Goal: Task Accomplishment & Management: Complete application form

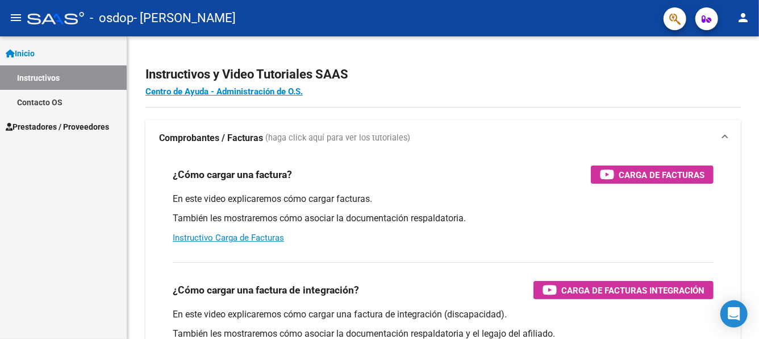
click at [745, 15] on mat-icon "person" at bounding box center [743, 18] width 14 height 14
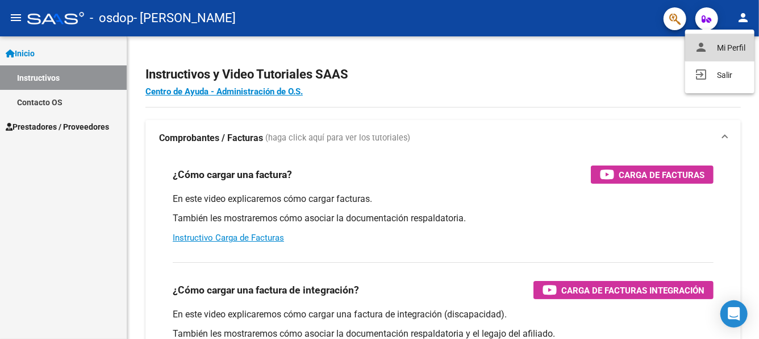
click at [726, 45] on button "person Mi Perfil" at bounding box center [719, 47] width 69 height 27
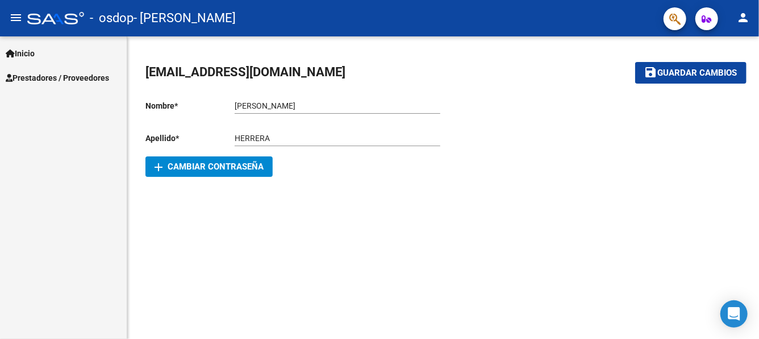
click at [26, 52] on span "Inicio" at bounding box center [20, 53] width 29 height 12
click at [37, 73] on span "Prestadores / Proveedores" at bounding box center [57, 78] width 103 height 12
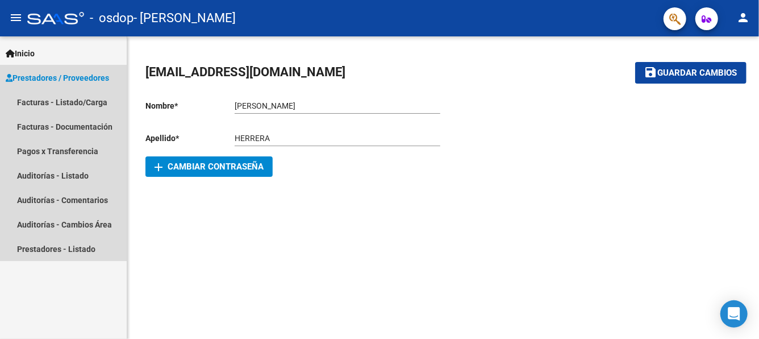
click at [49, 75] on span "Prestadores / Proveedores" at bounding box center [57, 78] width 103 height 12
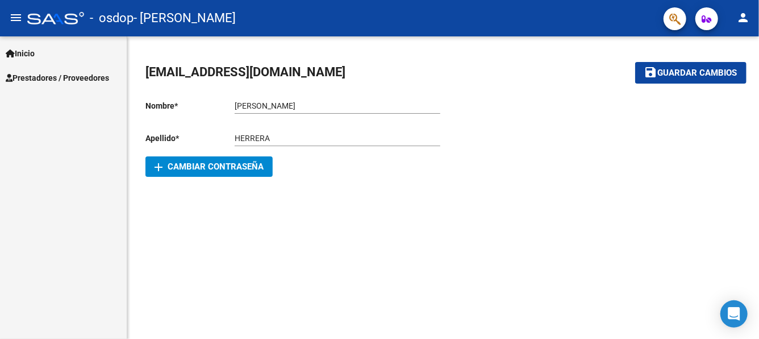
click at [51, 76] on span "Prestadores / Proveedores" at bounding box center [57, 78] width 103 height 12
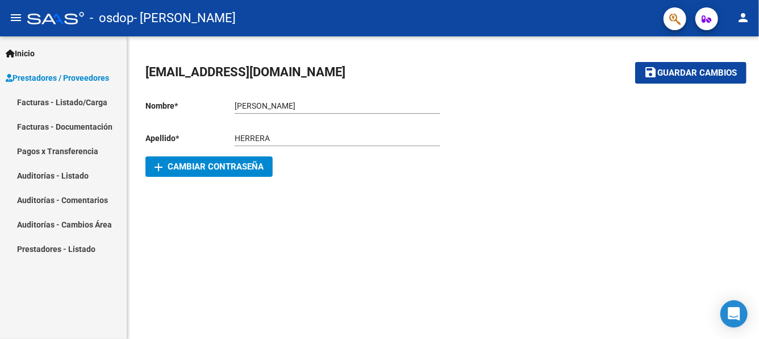
click at [65, 125] on link "Facturas - Documentación" at bounding box center [63, 126] width 127 height 24
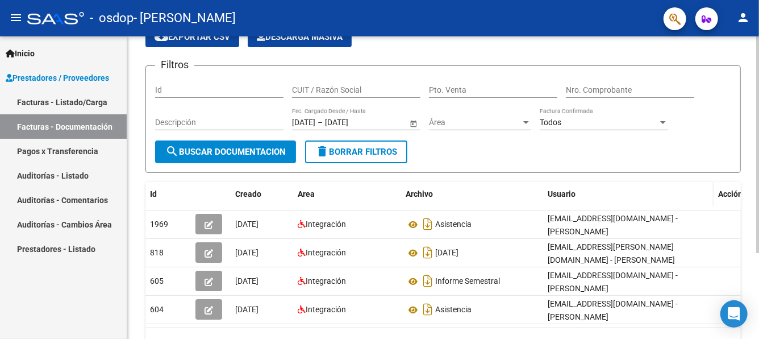
scroll to position [114, 0]
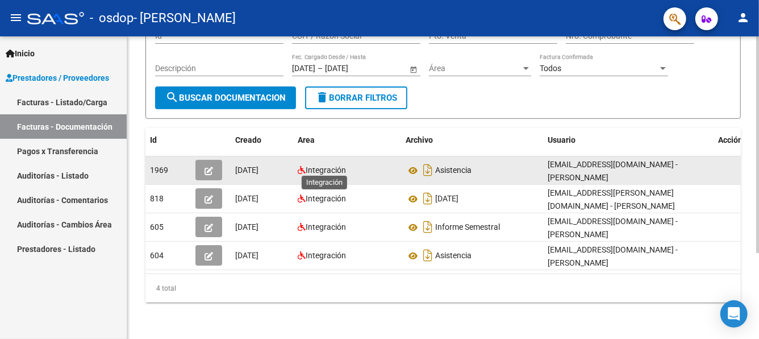
click at [309, 165] on span "Integración" at bounding box center [326, 169] width 40 height 9
click at [211, 168] on icon "button" at bounding box center [208, 170] width 9 height 9
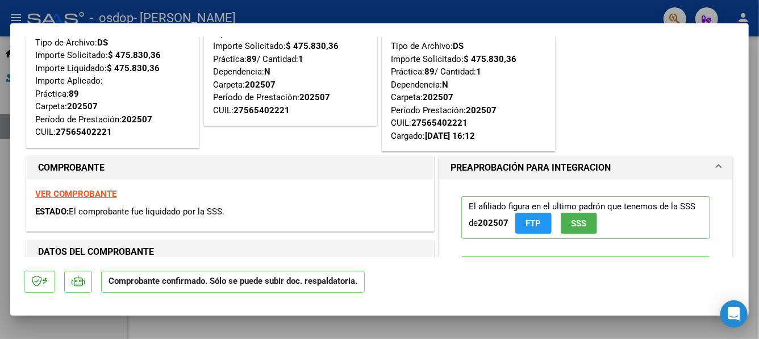
scroll to position [0, 0]
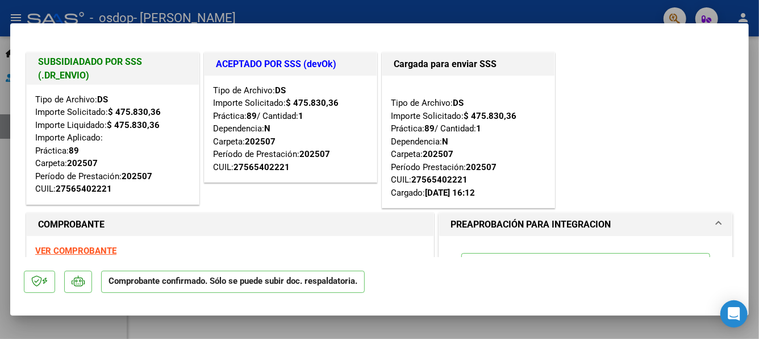
click at [450, 10] on div at bounding box center [379, 169] width 759 height 339
type input "$ 0,00"
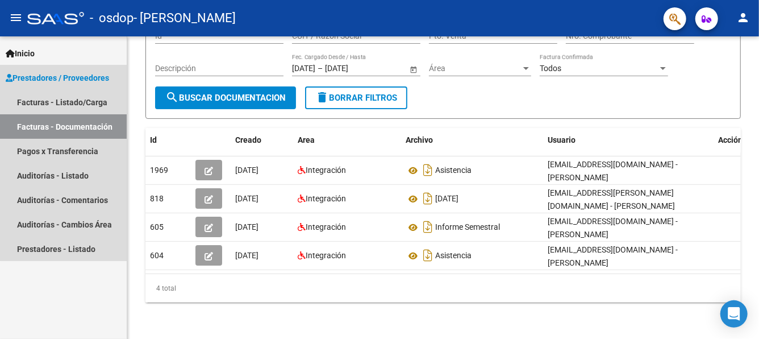
click at [73, 74] on span "Prestadores / Proveedores" at bounding box center [57, 78] width 103 height 12
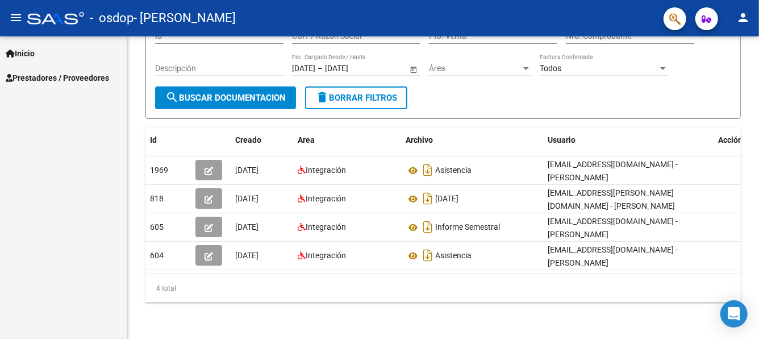
click at [73, 75] on span "Prestadores / Proveedores" at bounding box center [57, 78] width 103 height 12
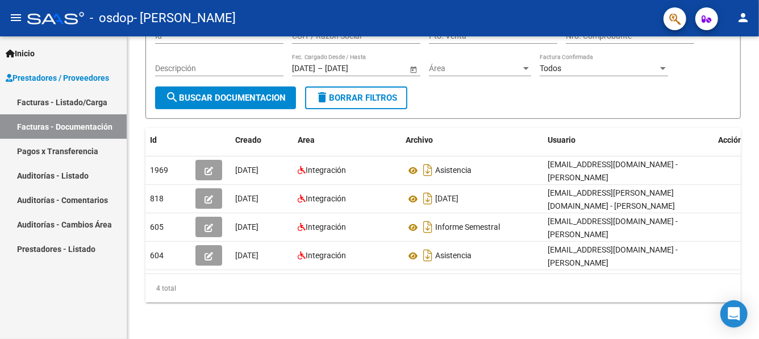
click at [16, 15] on mat-icon "menu" at bounding box center [16, 18] width 14 height 14
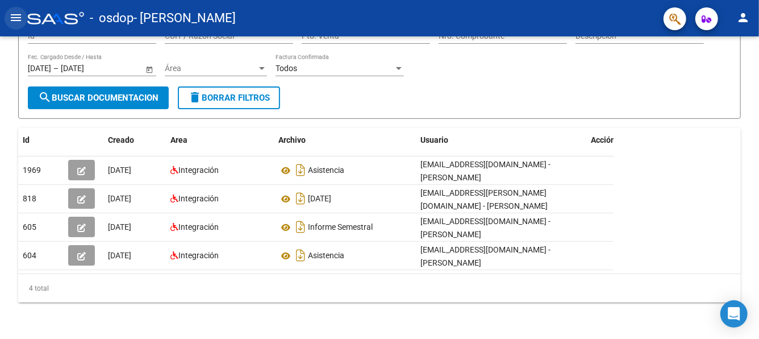
click at [16, 15] on mat-icon "menu" at bounding box center [16, 18] width 14 height 14
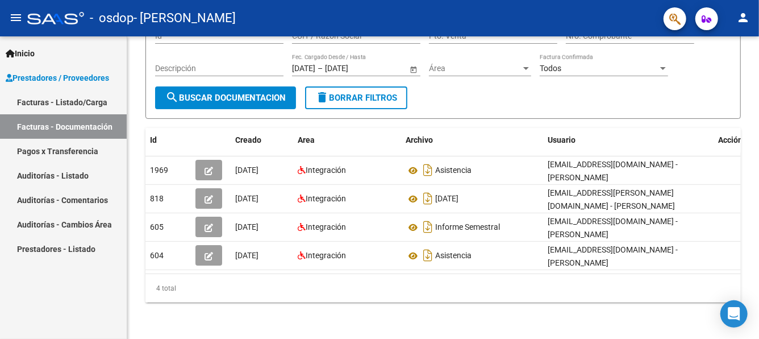
click at [56, 76] on span "Prestadores / Proveedores" at bounding box center [57, 78] width 103 height 12
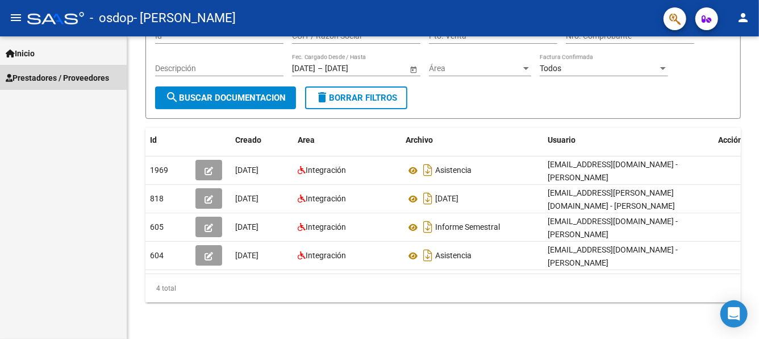
click at [56, 75] on span "Prestadores / Proveedores" at bounding box center [57, 78] width 103 height 12
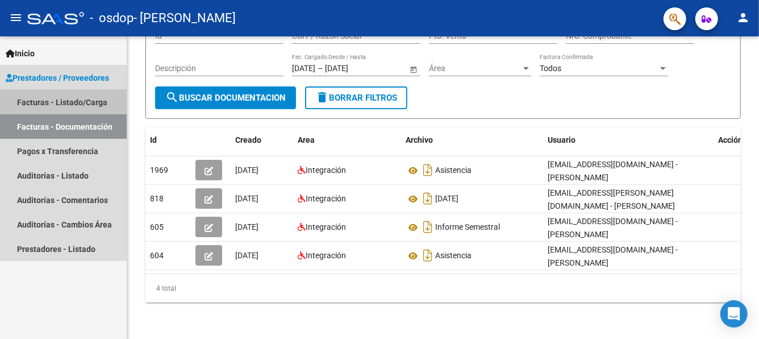
click at [28, 97] on link "Facturas - Listado/Carga" at bounding box center [63, 102] width 127 height 24
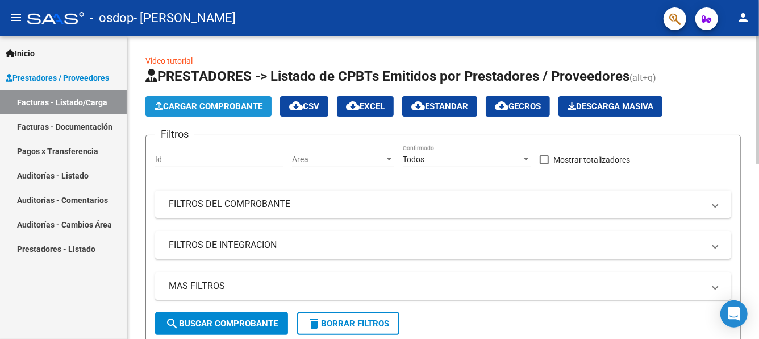
click at [220, 106] on span "Cargar Comprobante" at bounding box center [208, 106] width 108 height 10
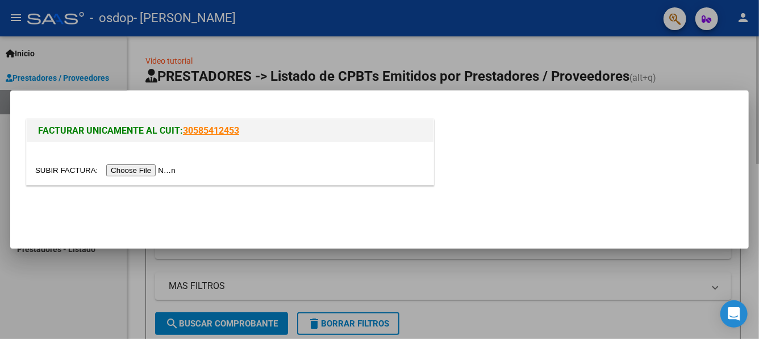
click at [257, 44] on div at bounding box center [379, 169] width 759 height 339
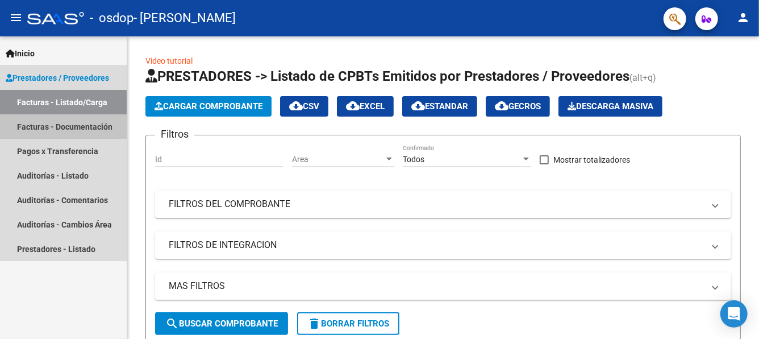
click at [84, 127] on link "Facturas - Documentación" at bounding box center [63, 126] width 127 height 24
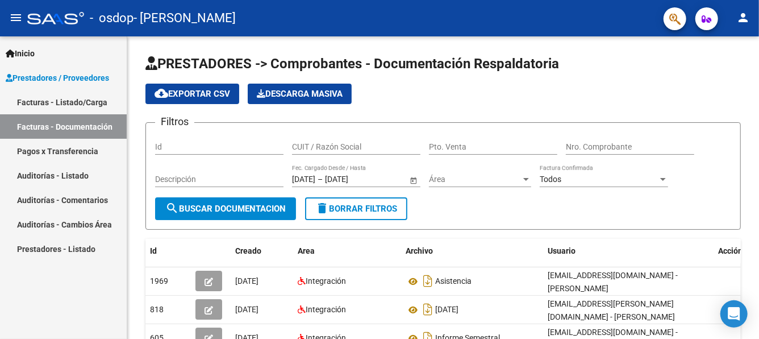
click at [31, 50] on span "Inicio" at bounding box center [20, 53] width 29 height 12
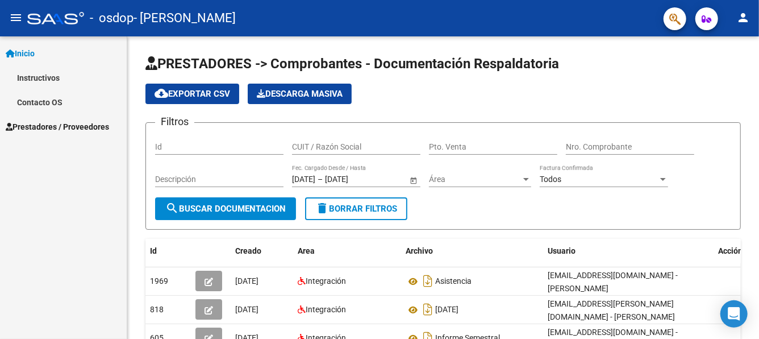
click at [49, 122] on span "Prestadores / Proveedores" at bounding box center [57, 126] width 103 height 12
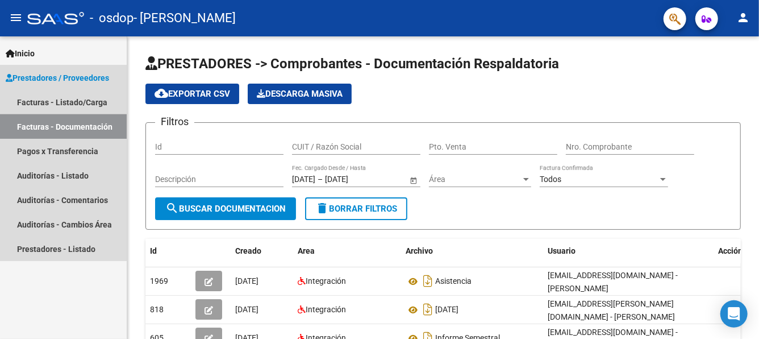
click at [50, 123] on link "Facturas - Documentación" at bounding box center [63, 126] width 127 height 24
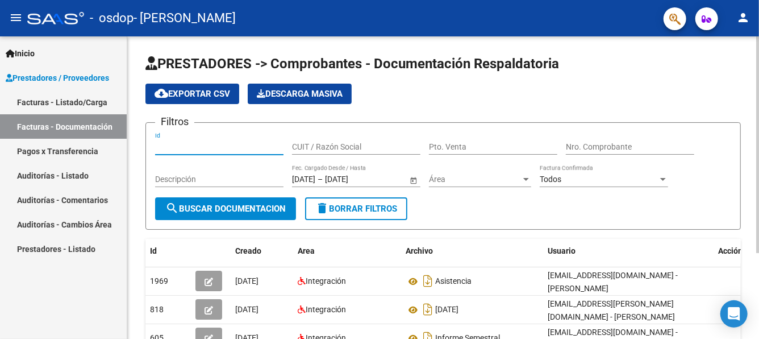
click at [212, 147] on input "Id" at bounding box center [219, 147] width 128 height 10
click at [325, 147] on input "CUIT / Razón Social" at bounding box center [356, 147] width 128 height 10
type input "27213679959"
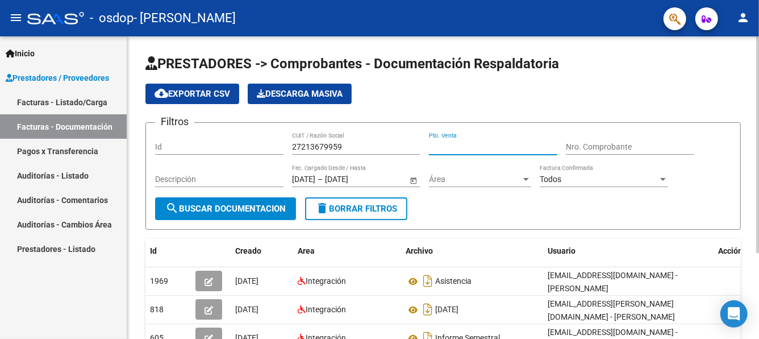
click at [442, 143] on input "Pto. Venta" at bounding box center [493, 147] width 128 height 10
type input "00005"
click at [591, 149] on input "Nro. Comprobante" at bounding box center [630, 147] width 128 height 10
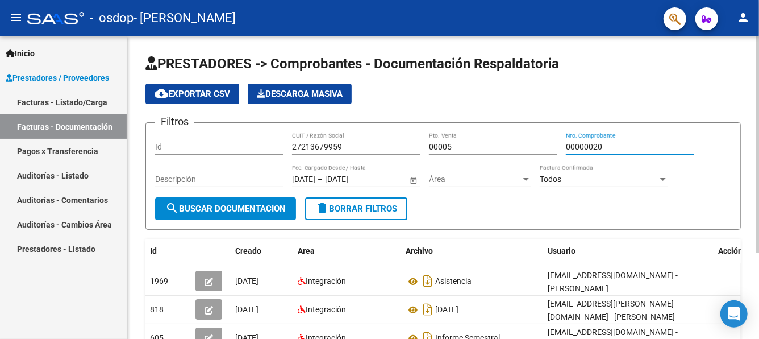
type input "00000020"
click at [199, 178] on input "Descripción" at bounding box center [219, 179] width 128 height 10
type input "FACTURA"
click at [181, 147] on input "Id" at bounding box center [219, 147] width 128 height 10
click at [528, 178] on div at bounding box center [526, 179] width 6 height 3
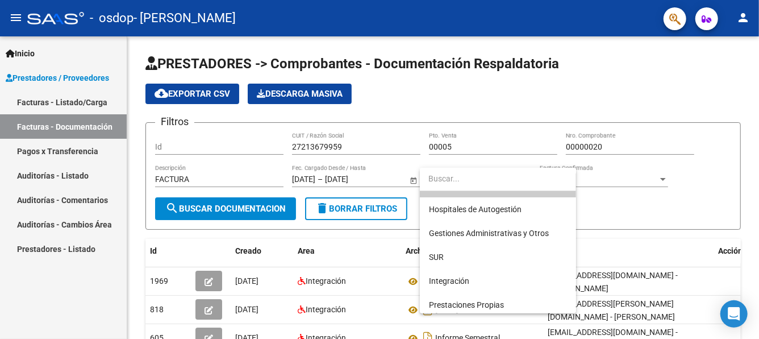
scroll to position [15, 0]
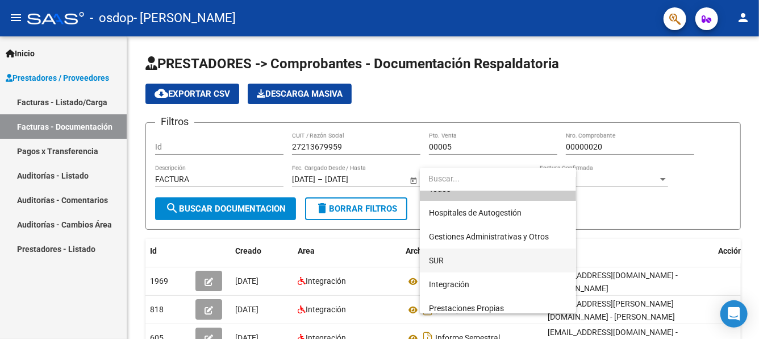
click at [449, 260] on span "SUR" at bounding box center [498, 260] width 138 height 24
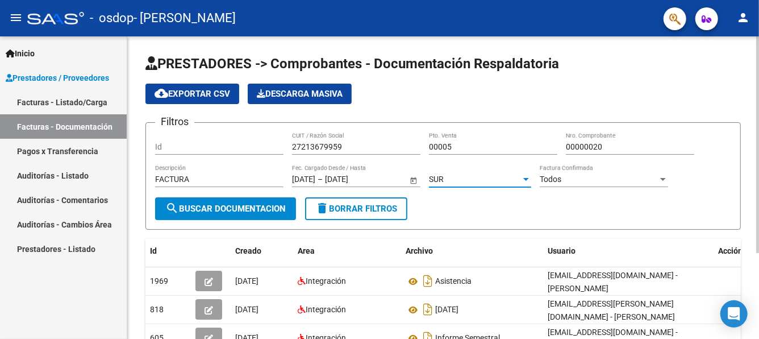
click at [644, 174] on div "Todos" at bounding box center [599, 179] width 118 height 10
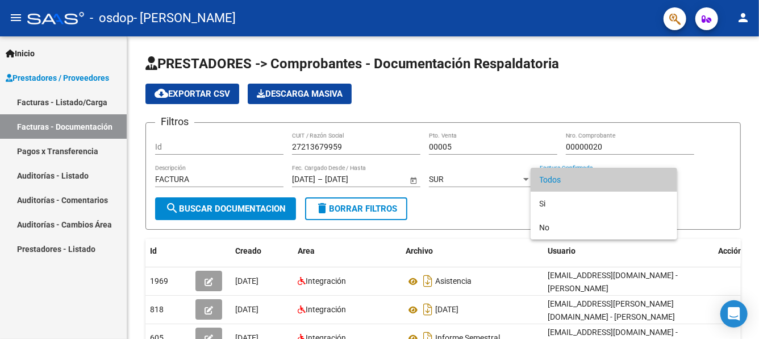
click at [641, 174] on span "Todos" at bounding box center [604, 180] width 128 height 24
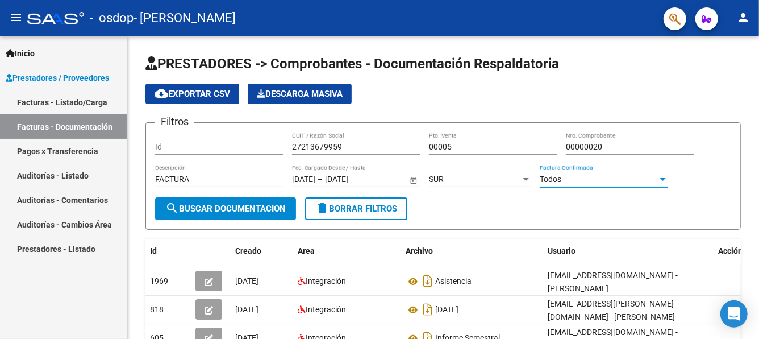
click at [62, 123] on link "Facturas - Documentación" at bounding box center [63, 126] width 127 height 24
click at [35, 56] on span "Inicio" at bounding box center [20, 53] width 29 height 12
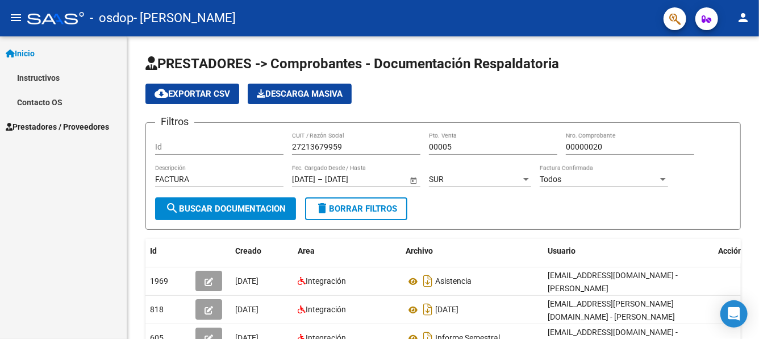
click at [43, 75] on link "Instructivos" at bounding box center [63, 77] width 127 height 24
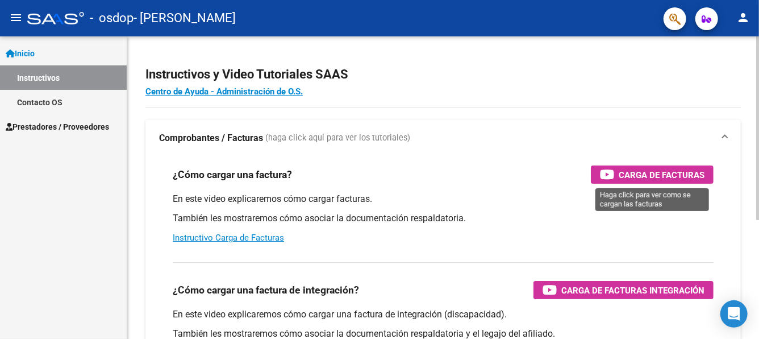
click at [619, 168] on span "Carga de Facturas" at bounding box center [662, 175] width 86 height 14
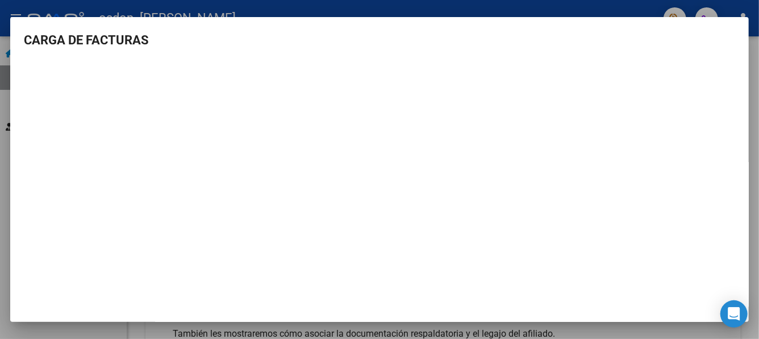
click at [117, 7] on div at bounding box center [379, 169] width 759 height 339
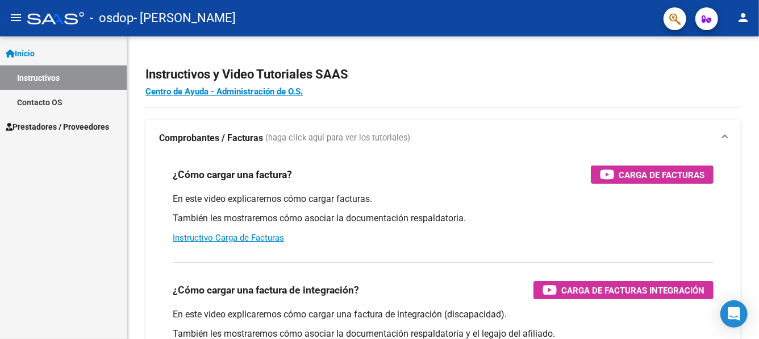
click at [33, 51] on span "Inicio" at bounding box center [20, 53] width 29 height 12
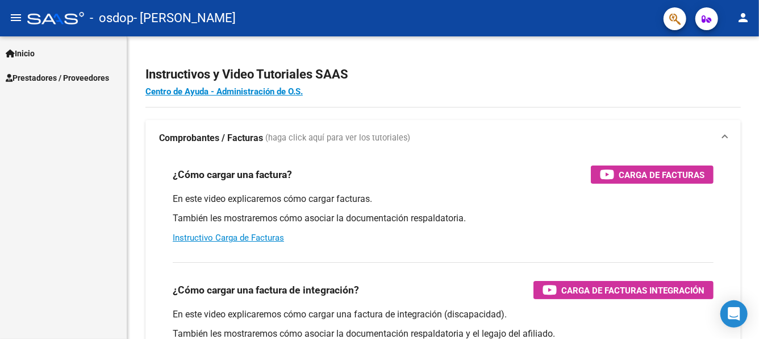
click at [66, 78] on span "Prestadores / Proveedores" at bounding box center [57, 78] width 103 height 12
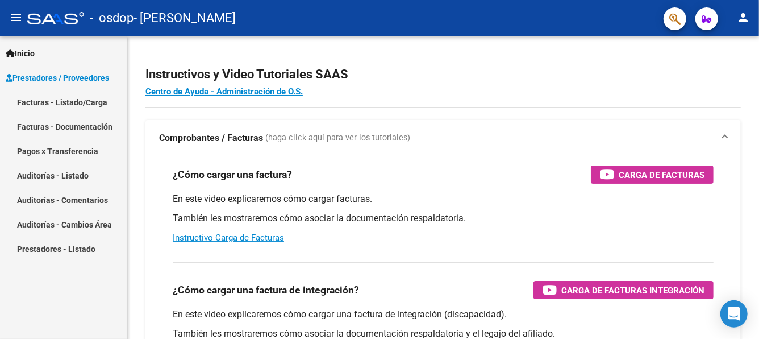
click at [79, 102] on link "Facturas - Listado/Carga" at bounding box center [63, 102] width 127 height 24
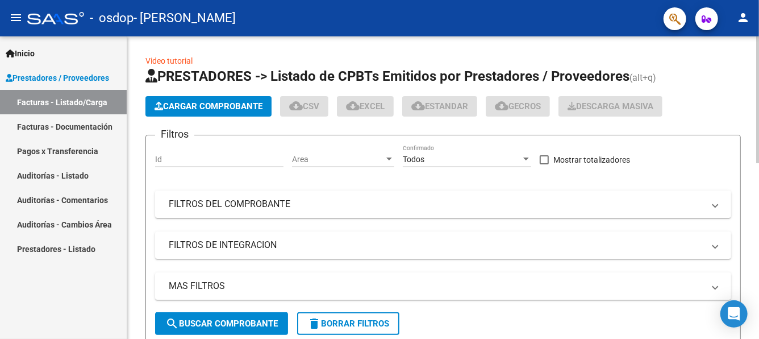
click at [195, 98] on button "Cargar Comprobante" at bounding box center [208, 106] width 126 height 20
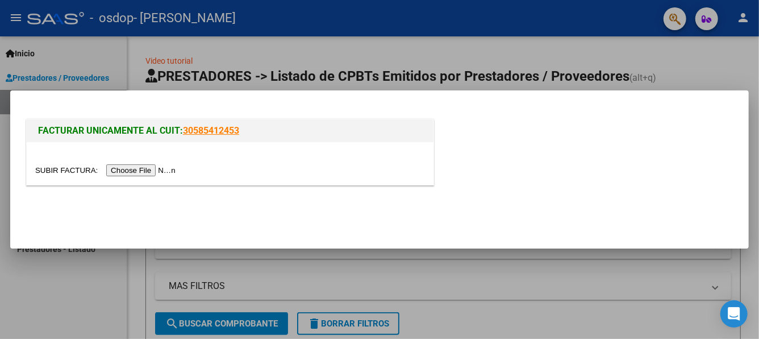
click at [167, 171] on input "file" at bounding box center [107, 170] width 144 height 12
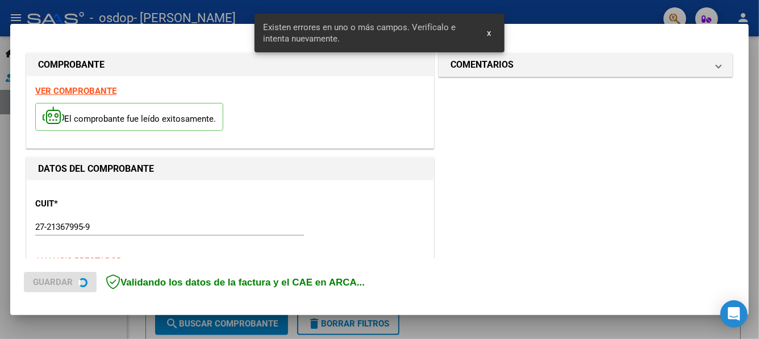
scroll to position [284, 0]
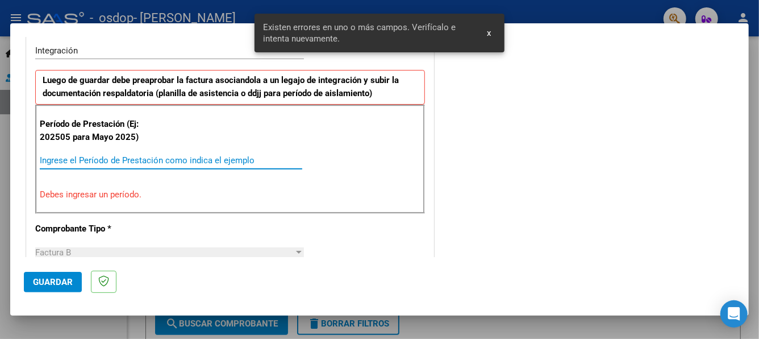
click at [112, 159] on input "Ingrese el Período de Prestación como indica el ejemplo" at bounding box center [171, 160] width 262 height 10
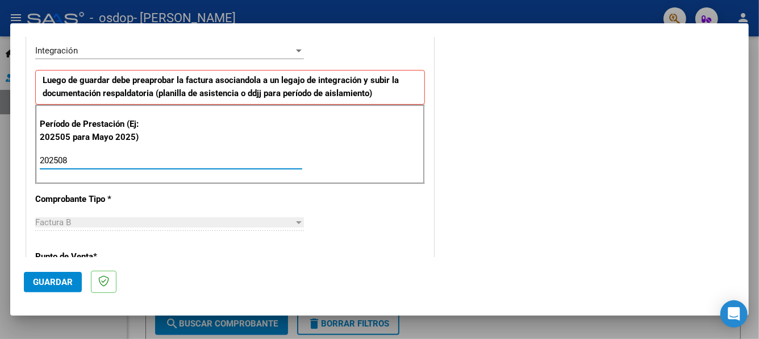
type input "202508"
click at [297, 218] on div at bounding box center [299, 222] width 10 height 9
click at [73, 165] on div "202508 Ingrese el Período de Prestación como indica el ejemplo" at bounding box center [171, 160] width 262 height 17
click at [83, 122] on p "Período de Prestación (Ej: 202505 para Mayo 2025)" at bounding box center [97, 131] width 114 height 26
click at [40, 155] on input "202508" at bounding box center [171, 160] width 262 height 10
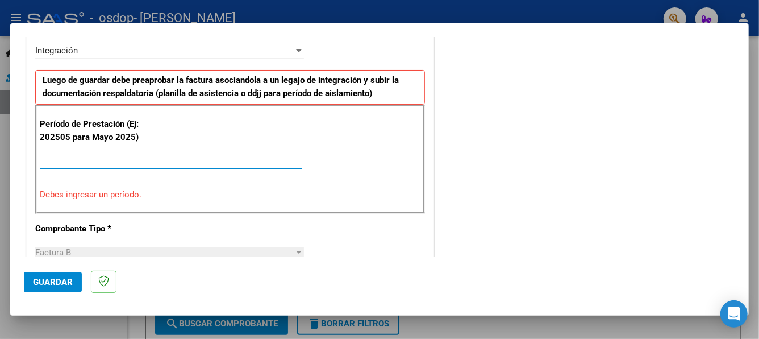
type input "202508"
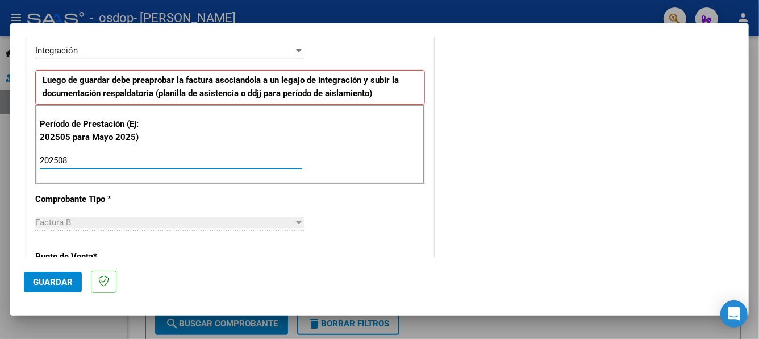
scroll to position [341, 0]
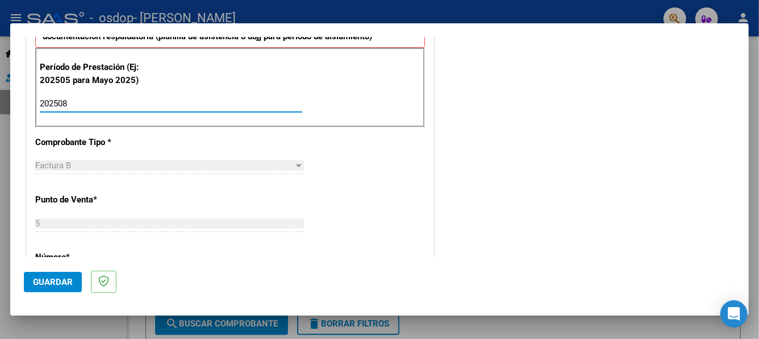
click at [106, 161] on div "Factura B" at bounding box center [164, 165] width 258 height 10
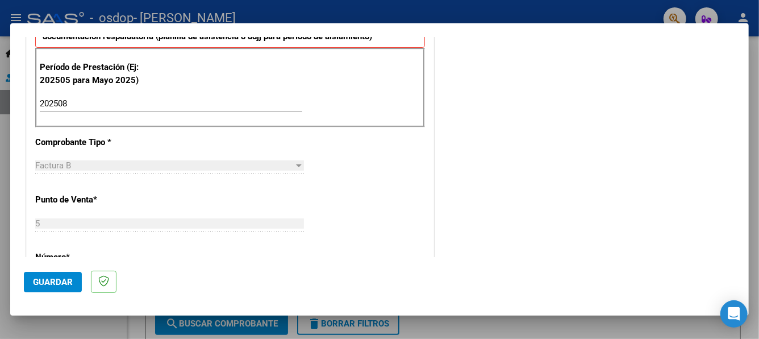
click at [105, 144] on p "Comprobante Tipo *" at bounding box center [93, 142] width 117 height 13
click at [141, 164] on div "Factura B" at bounding box center [164, 165] width 258 height 10
click at [294, 161] on div at bounding box center [299, 165] width 10 height 9
click at [296, 164] on div at bounding box center [299, 165] width 6 height 3
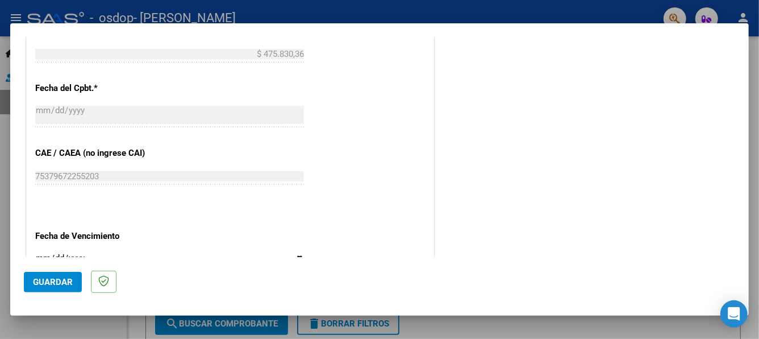
scroll to position [682, 0]
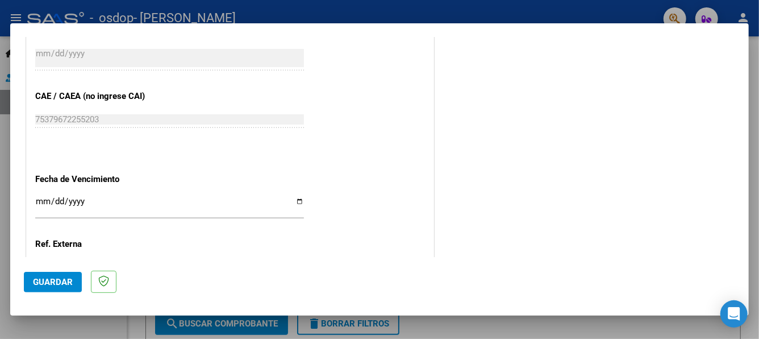
click at [90, 199] on input "Ingresar la fecha" at bounding box center [169, 206] width 269 height 18
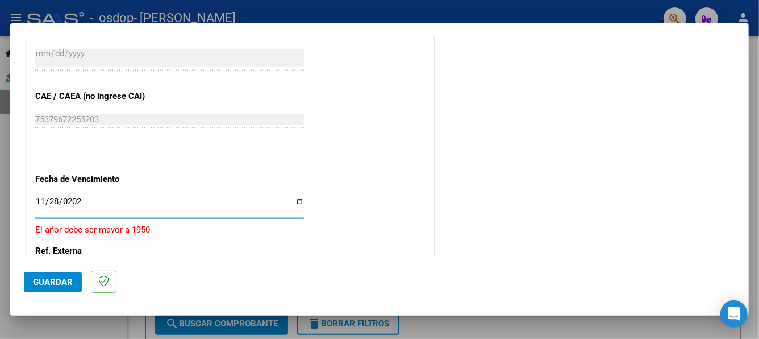
type input "[DATE]"
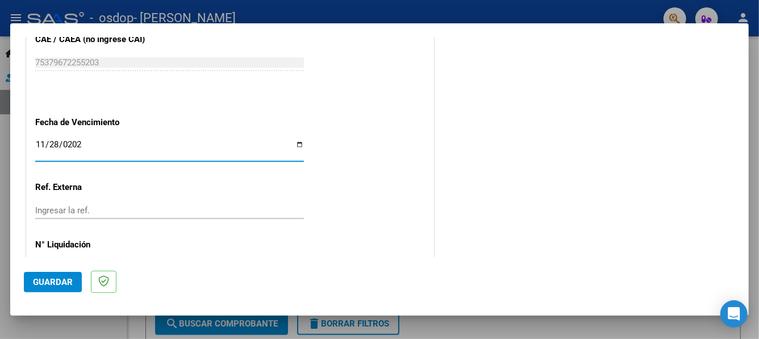
scroll to position [777, 0]
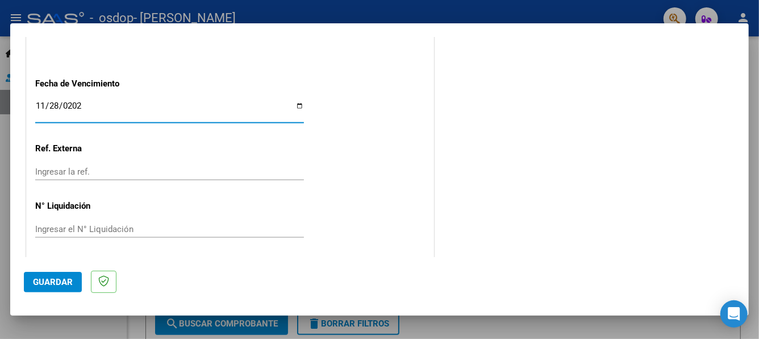
click at [59, 279] on span "Guardar" at bounding box center [53, 282] width 40 height 10
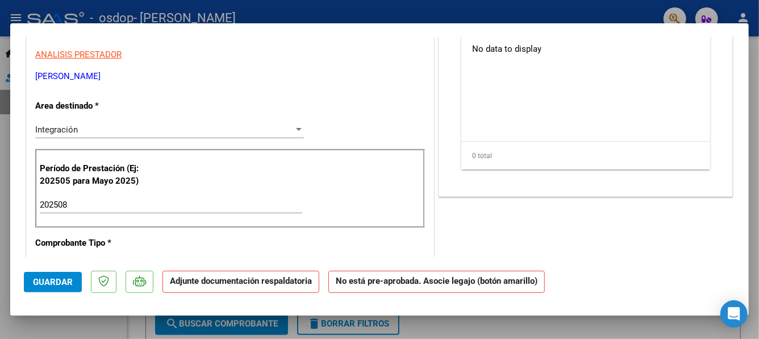
scroll to position [0, 0]
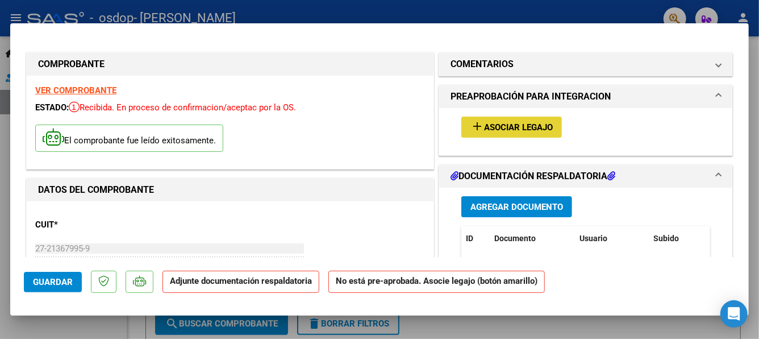
click at [511, 126] on span "Asociar Legajo" at bounding box center [518, 127] width 69 height 10
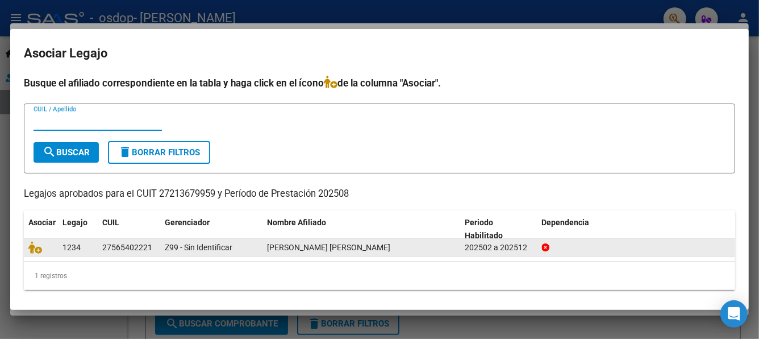
click at [294, 248] on span "[PERSON_NAME] [PERSON_NAME]" at bounding box center [328, 247] width 123 height 9
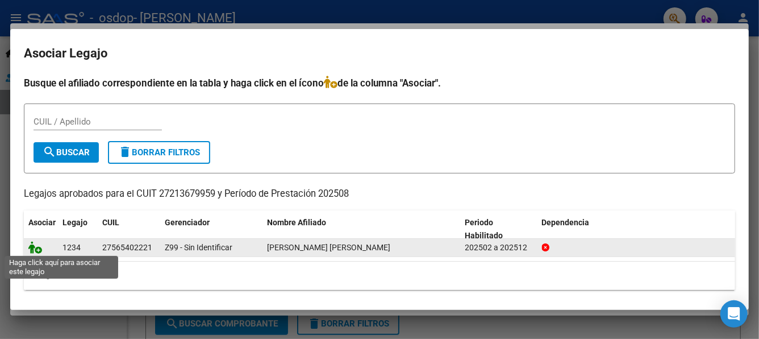
click at [35, 245] on icon at bounding box center [35, 247] width 14 height 12
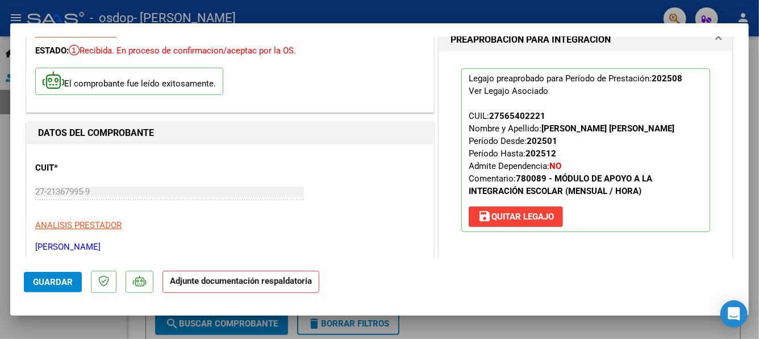
scroll to position [114, 0]
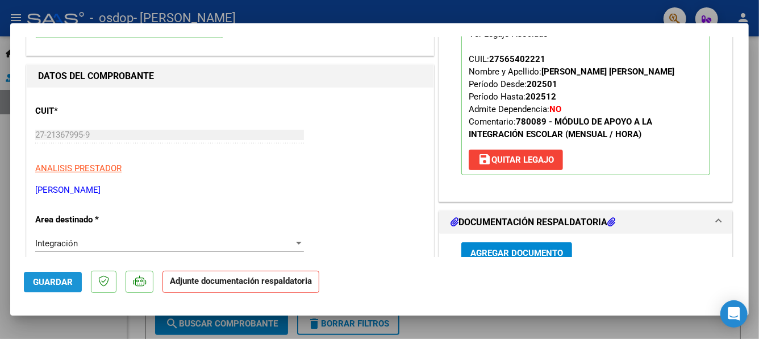
click at [49, 278] on span "Guardar" at bounding box center [53, 282] width 40 height 10
click at [508, 249] on span "Agregar Documento" at bounding box center [516, 253] width 93 height 10
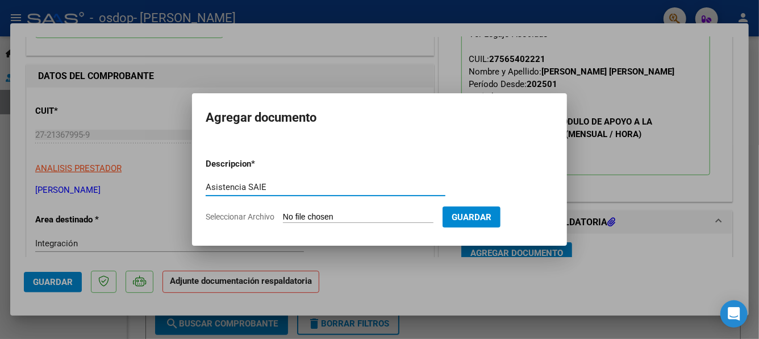
type input "Asistencia SAIE"
click at [336, 217] on input "Seleccionar Archivo" at bounding box center [358, 217] width 151 height 11
type input "C:\fakepath\ASIST [PERSON_NAME].pdf"
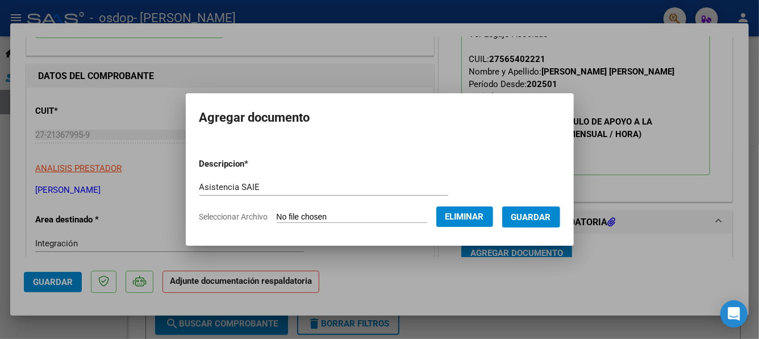
click at [534, 217] on span "Guardar" at bounding box center [531, 217] width 40 height 10
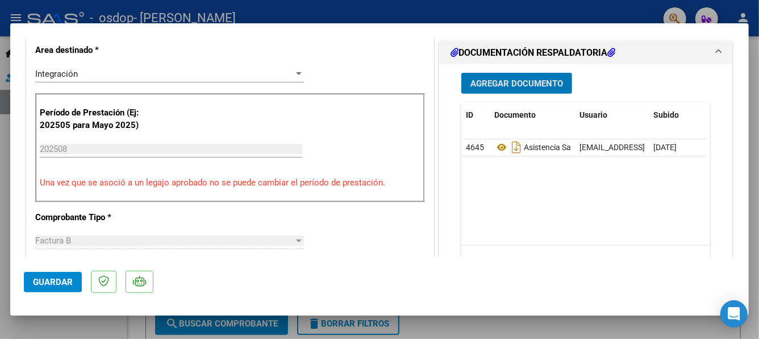
scroll to position [112, 0]
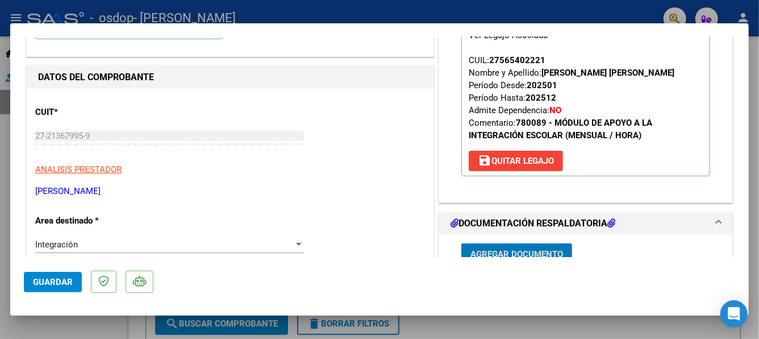
click at [52, 281] on span "Guardar" at bounding box center [53, 282] width 40 height 10
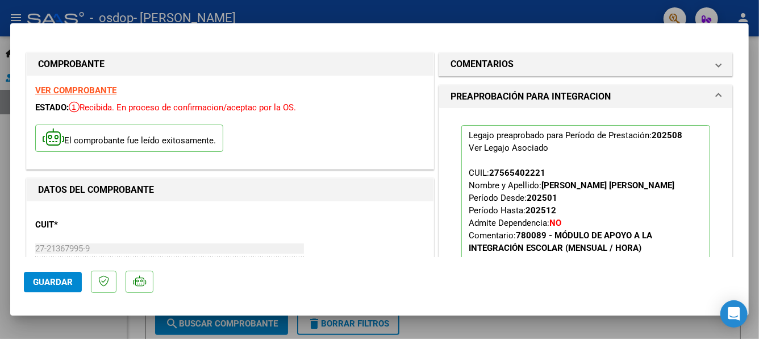
click at [517, 14] on div at bounding box center [379, 169] width 759 height 339
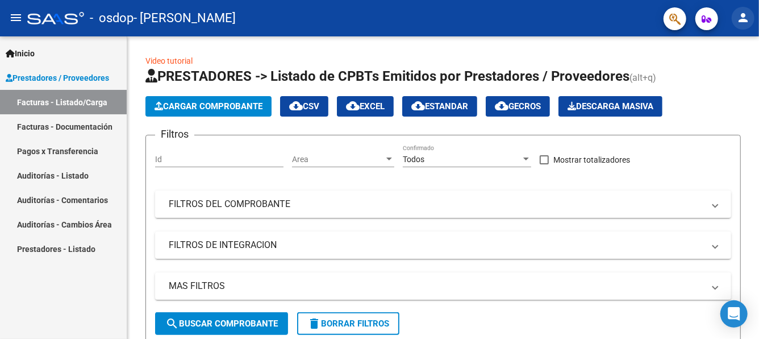
click at [743, 16] on mat-icon "person" at bounding box center [743, 18] width 14 height 14
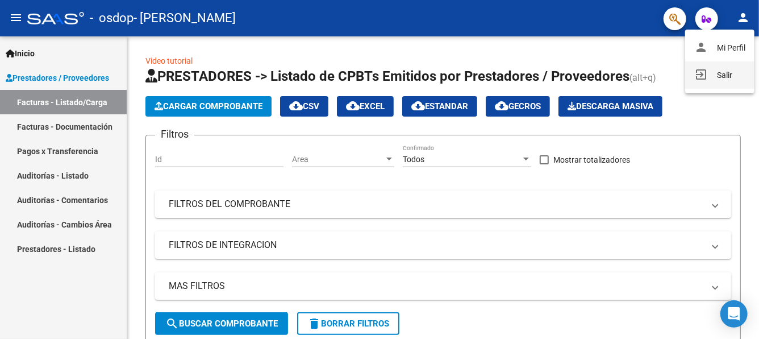
click at [726, 76] on button "exit_to_app Salir" at bounding box center [719, 74] width 69 height 27
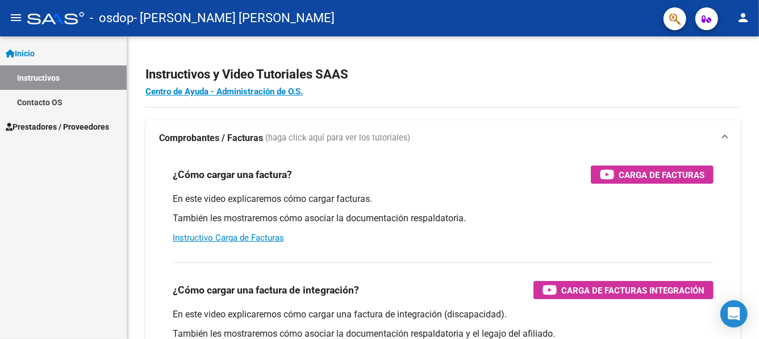
click at [73, 128] on span "Prestadores / Proveedores" at bounding box center [57, 126] width 103 height 12
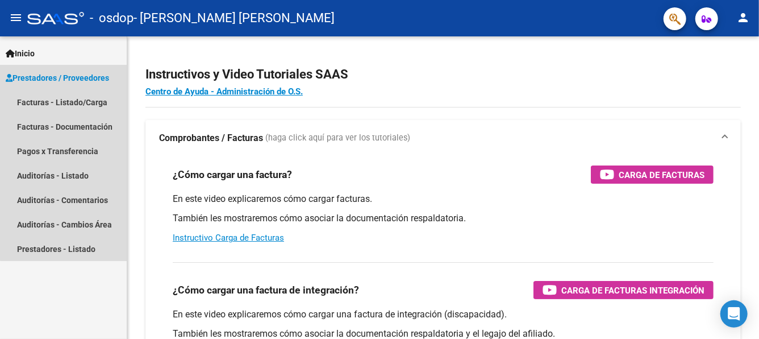
click at [80, 76] on span "Prestadores / Proveedores" at bounding box center [57, 78] width 103 height 12
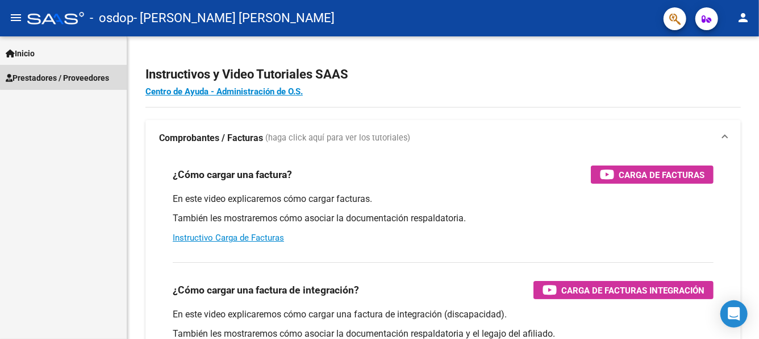
click at [80, 76] on span "Prestadores / Proveedores" at bounding box center [57, 78] width 103 height 12
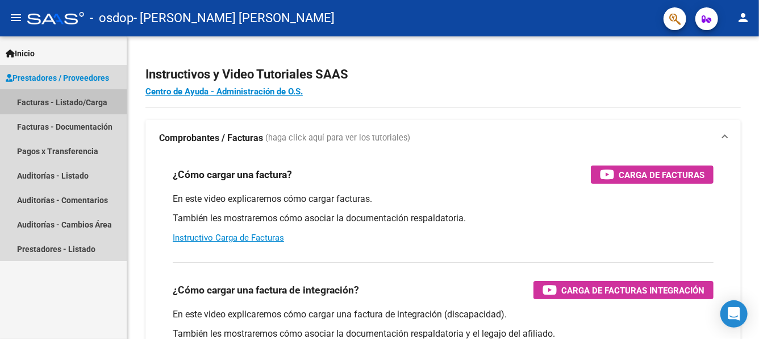
click at [56, 100] on link "Facturas - Listado/Carga" at bounding box center [63, 102] width 127 height 24
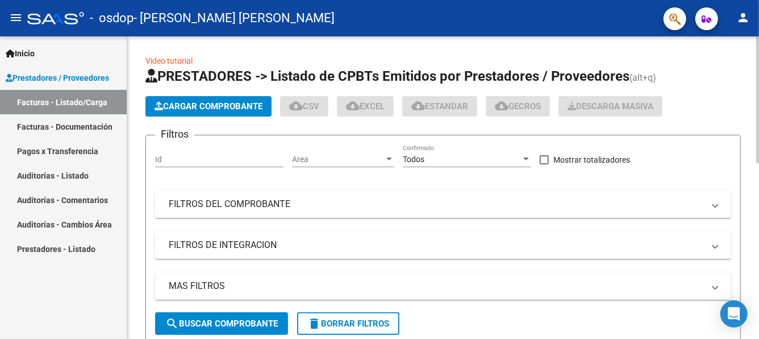
click at [219, 105] on span "Cargar Comprobante" at bounding box center [208, 106] width 108 height 10
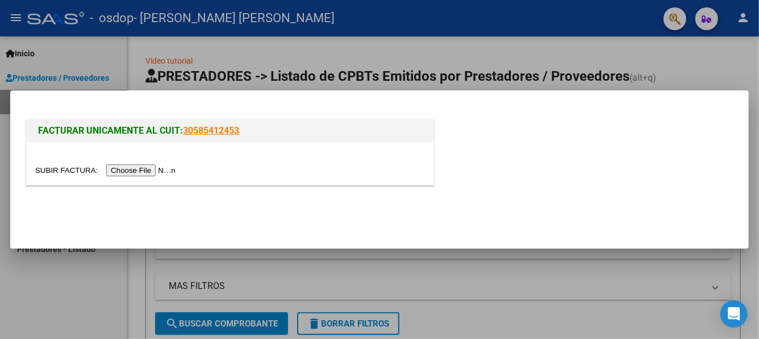
click at [162, 168] on input "file" at bounding box center [107, 170] width 144 height 12
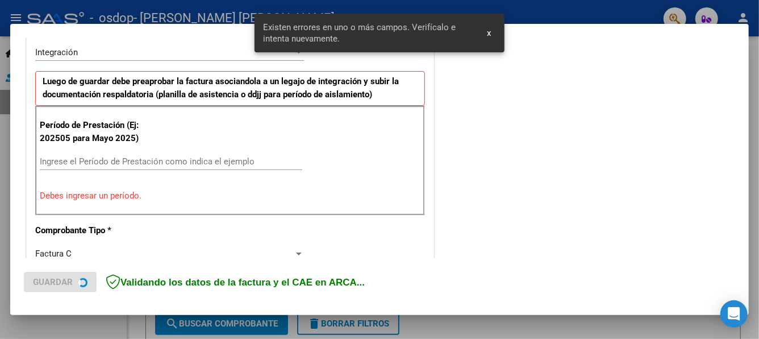
scroll to position [283, 0]
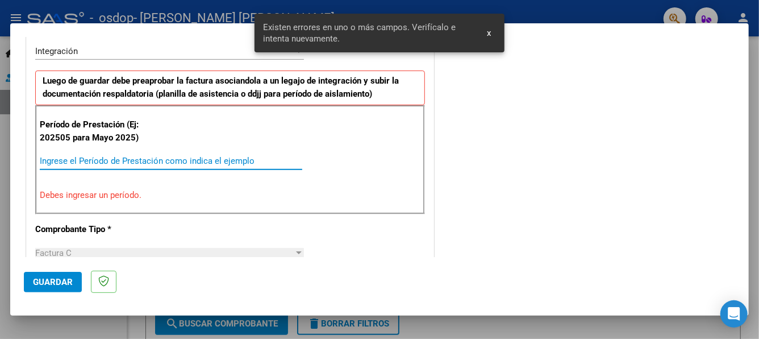
click at [108, 156] on input "Ingrese el Período de Prestación como indica el ejemplo" at bounding box center [171, 161] width 262 height 10
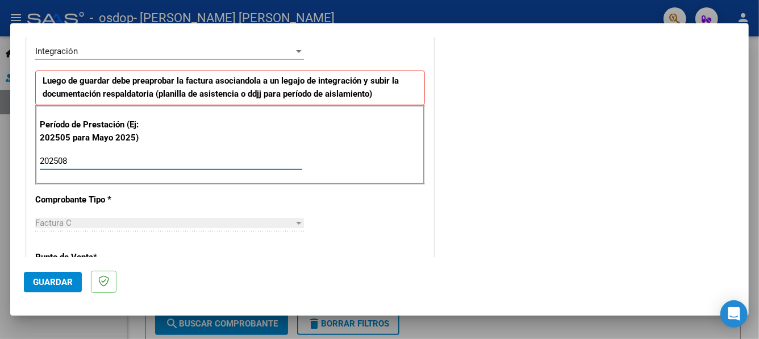
type input "202508"
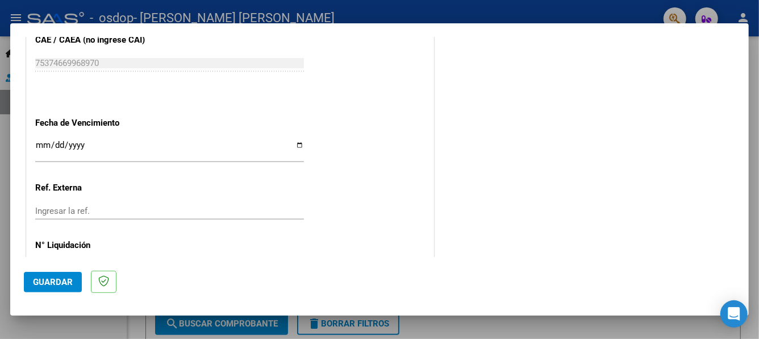
scroll to position [777, 0]
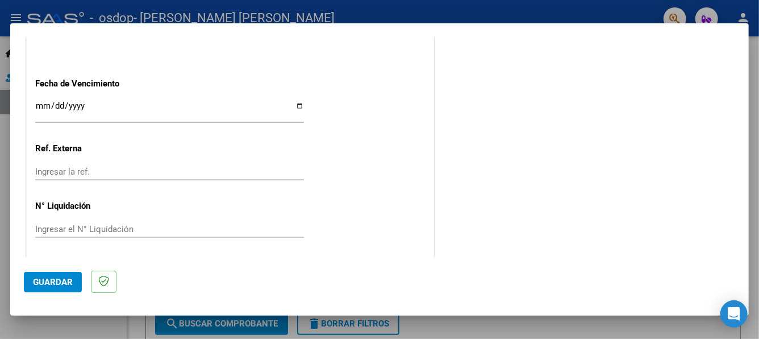
click at [54, 279] on span "Guardar" at bounding box center [53, 282] width 40 height 10
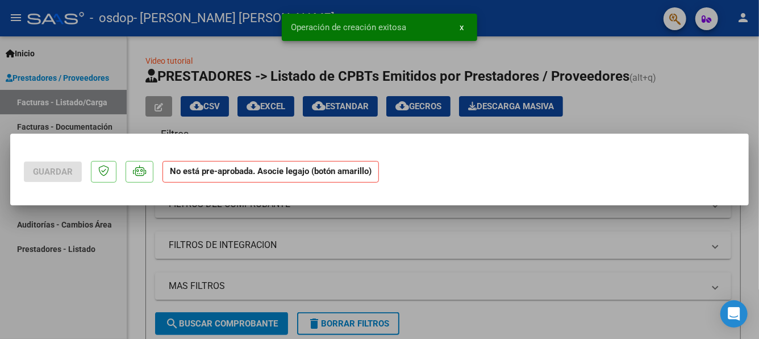
scroll to position [0, 0]
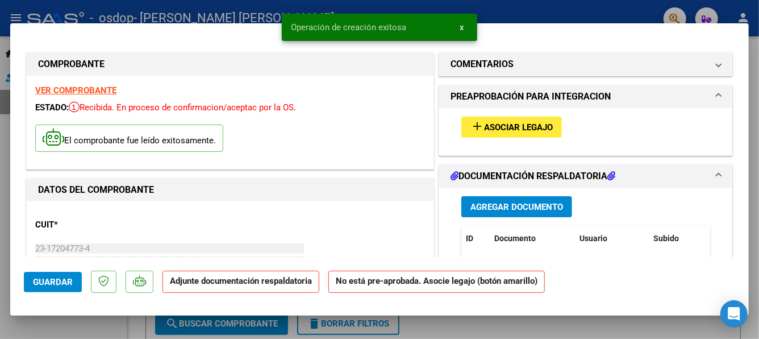
click at [494, 124] on span "Asociar Legajo" at bounding box center [518, 127] width 69 height 10
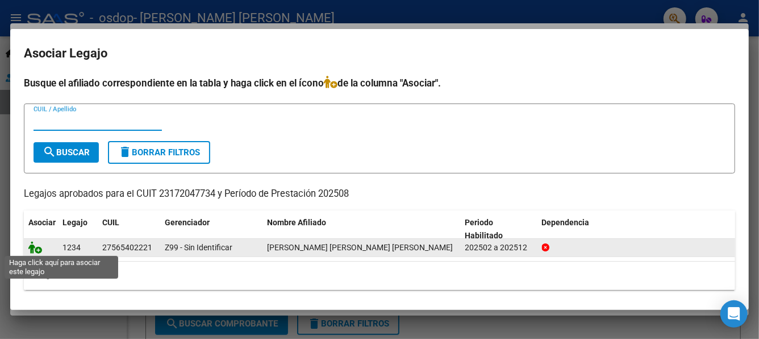
click at [37, 249] on icon at bounding box center [35, 247] width 14 height 12
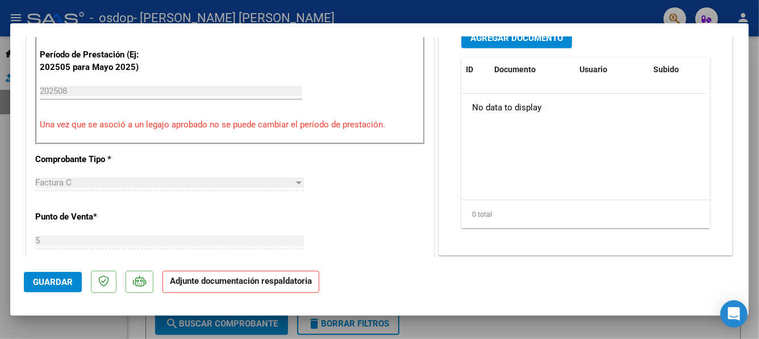
scroll to position [170, 0]
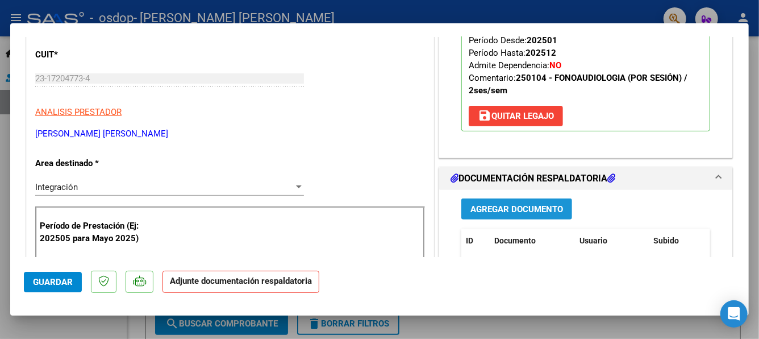
click at [505, 204] on span "Agregar Documento" at bounding box center [516, 209] width 93 height 10
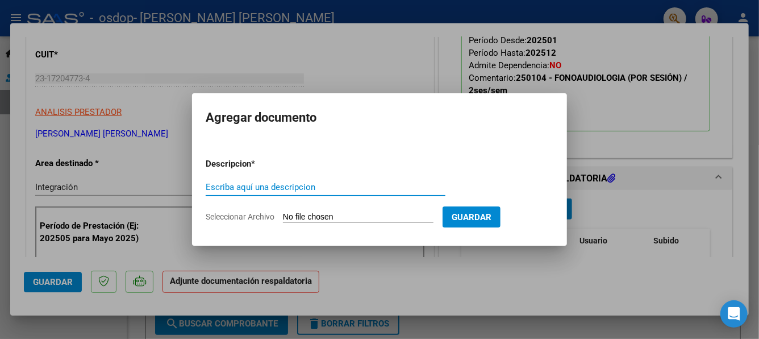
type input "a"
type input "ASISTENCIA FONOAUDIOLOGIA"
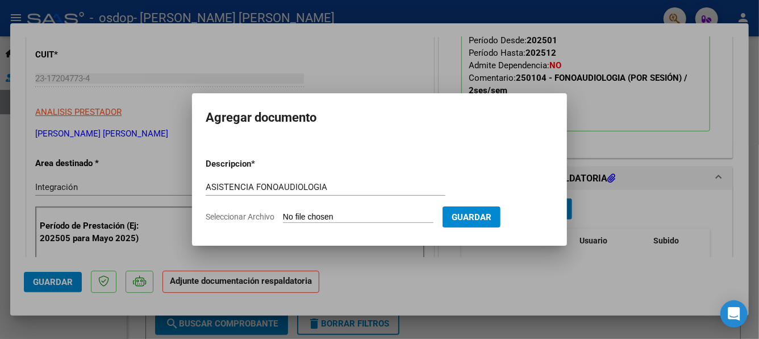
click at [333, 213] on input "Seleccionar Archivo" at bounding box center [358, 217] width 151 height 11
type input "C:\fakepath\ASIST FONO LUANA A ZOILO PEREA.pdf"
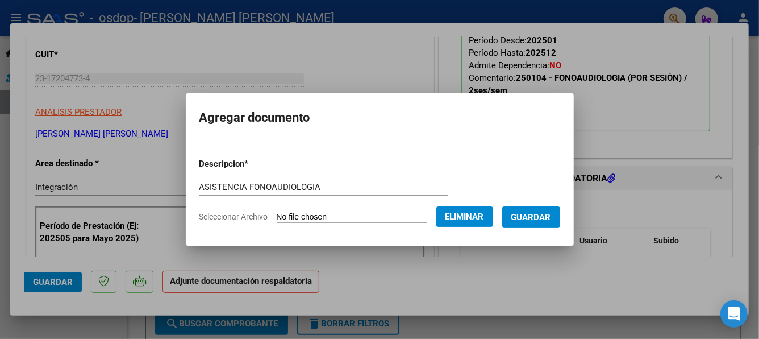
click at [527, 214] on span "Guardar" at bounding box center [531, 217] width 40 height 10
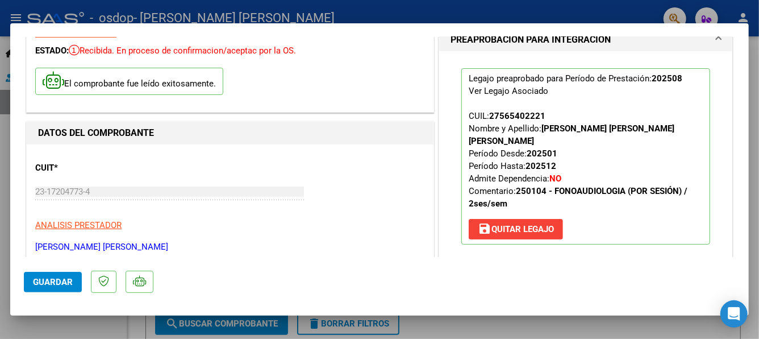
scroll to position [0, 0]
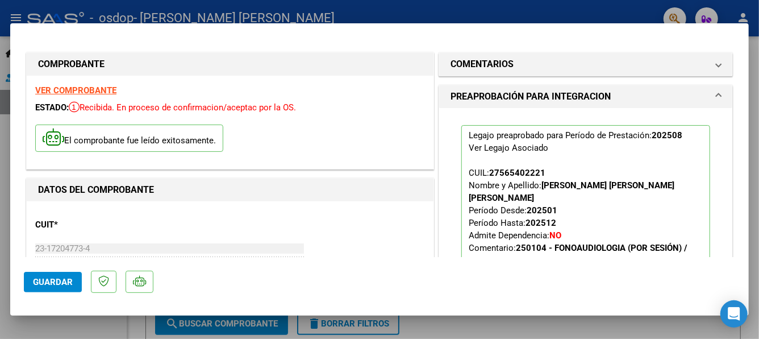
click at [61, 281] on span "Guardar" at bounding box center [53, 282] width 40 height 10
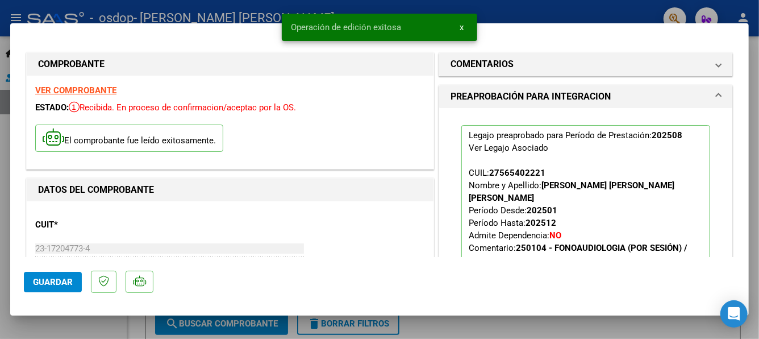
click at [502, 10] on div at bounding box center [379, 169] width 759 height 339
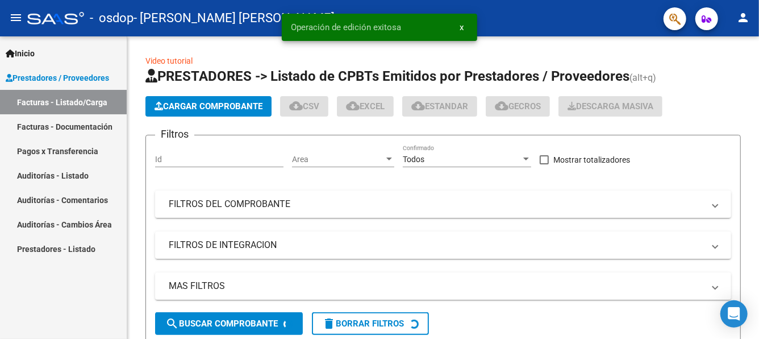
click at [66, 75] on span "Prestadores / Proveedores" at bounding box center [57, 78] width 103 height 12
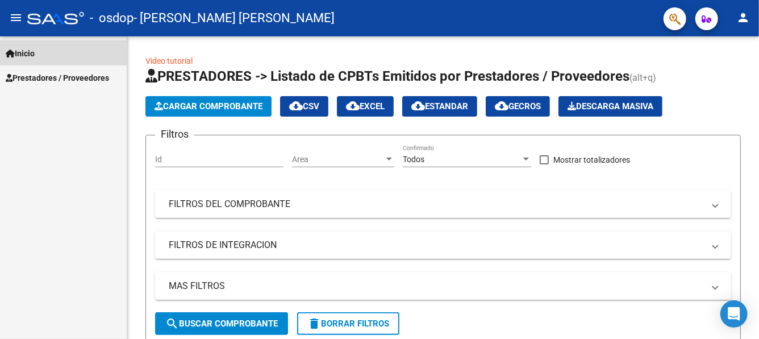
click at [28, 51] on span "Inicio" at bounding box center [20, 53] width 29 height 12
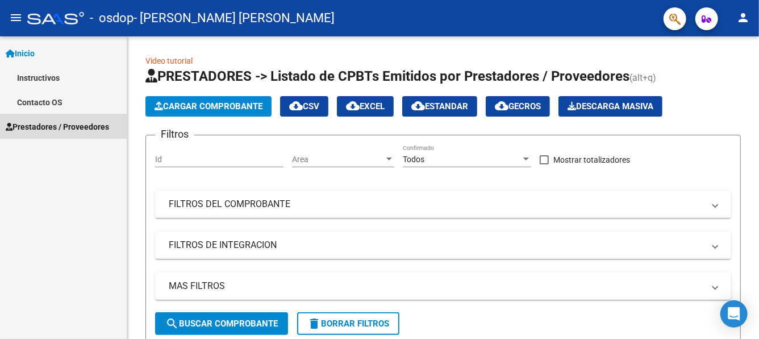
click at [48, 122] on span "Prestadores / Proveedores" at bounding box center [57, 126] width 103 height 12
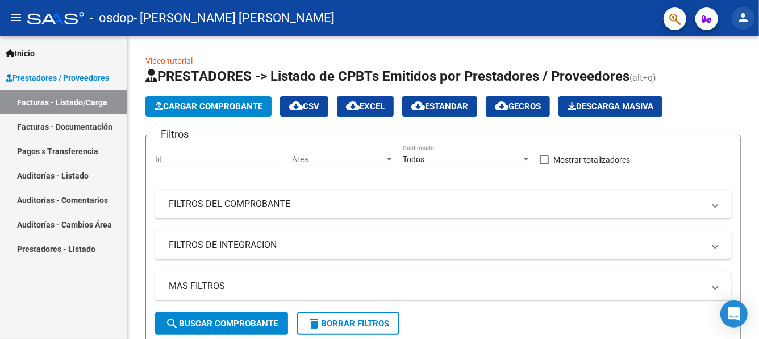
click at [749, 13] on mat-icon "person" at bounding box center [743, 18] width 14 height 14
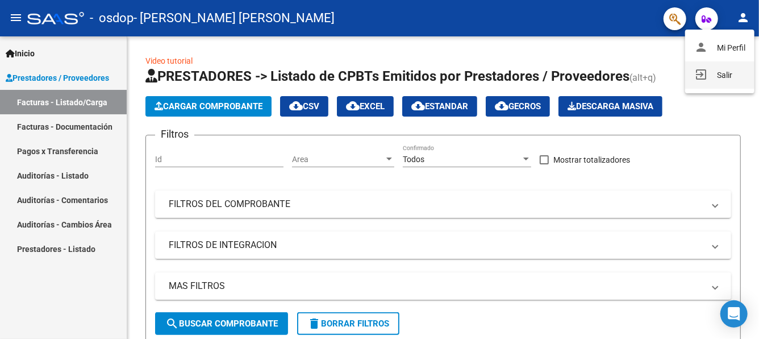
click at [723, 70] on button "exit_to_app Salir" at bounding box center [719, 74] width 69 height 27
